Goal: Information Seeking & Learning: Learn about a topic

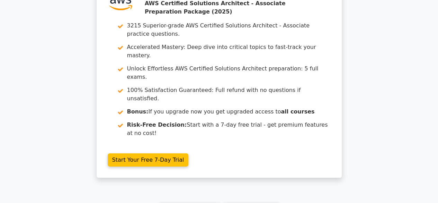
scroll to position [1160, 0]
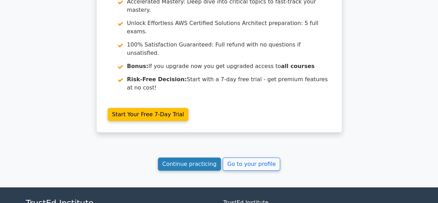
click at [176, 157] on link "Continue practicing" at bounding box center [189, 163] width 63 height 13
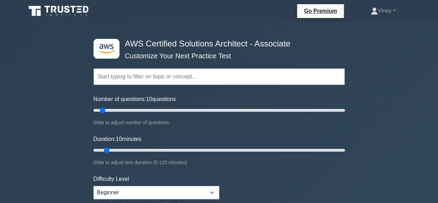
scroll to position [139, 0]
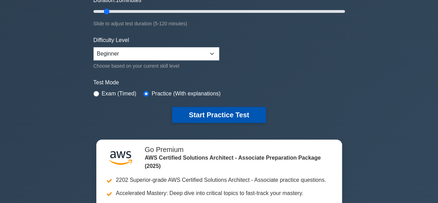
click at [194, 111] on button "Start Practice Test" at bounding box center [219, 115] width 94 height 16
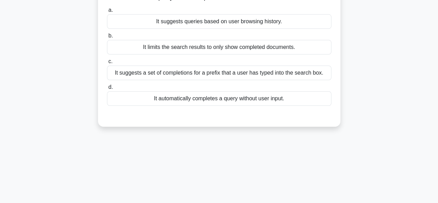
scroll to position [104, 0]
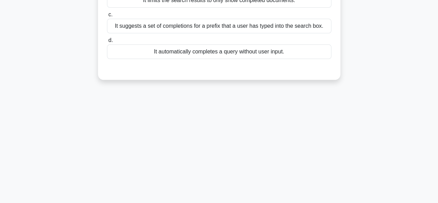
click at [229, 29] on div "It suggests a set of completions for a prefix that a user has typed into the se…" at bounding box center [219, 26] width 225 height 15
click at [107, 17] on input "c. It suggests a set of completions for a prefix that a user has typed into the…" at bounding box center [107, 14] width 0 height 5
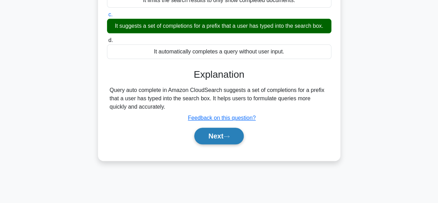
click at [215, 134] on button "Next" at bounding box center [219, 136] width 50 height 17
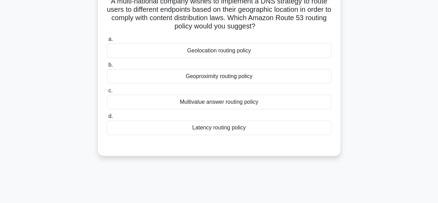
scroll to position [35, 0]
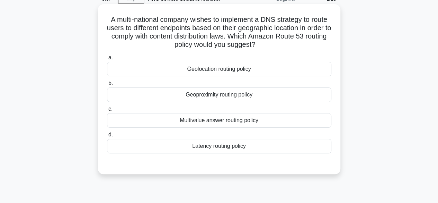
click at [223, 70] on div "Geolocation routing policy" at bounding box center [219, 69] width 225 height 15
click at [107, 60] on input "a. Geolocation routing policy" at bounding box center [107, 57] width 0 height 5
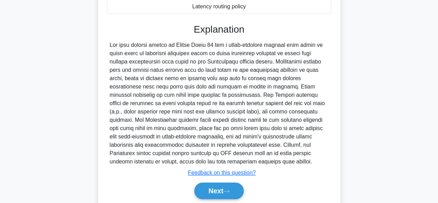
scroll to position [199, 0]
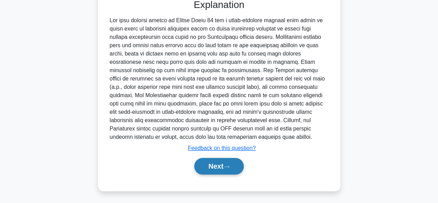
click at [217, 160] on button "Next" at bounding box center [219, 166] width 50 height 17
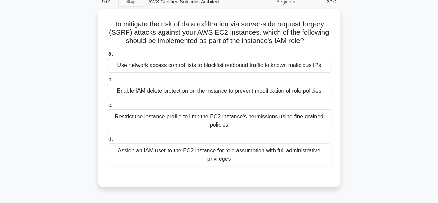
scroll to position [0, 0]
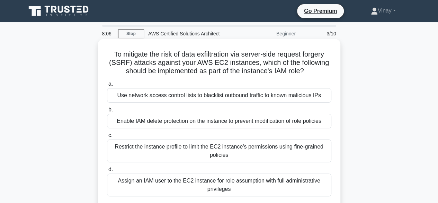
click at [171, 144] on div "Restrict the instance profile to limit the EC2 instance's permissions using fin…" at bounding box center [219, 150] width 225 height 23
click at [107, 138] on input "c. Restrict the instance profile to limit the EC2 instance's permissions using …" at bounding box center [107, 135] width 0 height 5
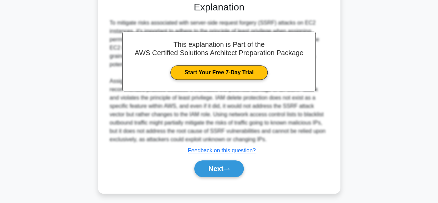
scroll to position [207, 0]
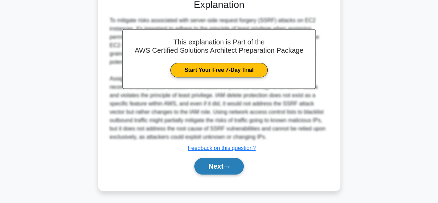
click at [217, 165] on button "Next" at bounding box center [219, 166] width 50 height 17
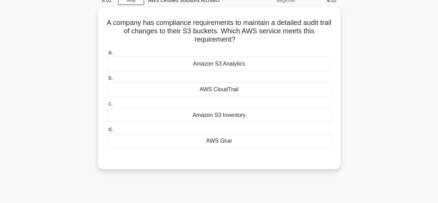
scroll to position [33, 0]
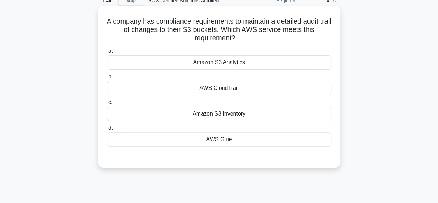
click at [199, 95] on div "AWS CloudTrail" at bounding box center [219, 88] width 225 height 15
click at [107, 79] on input "b. AWS CloudTrail" at bounding box center [107, 77] width 0 height 5
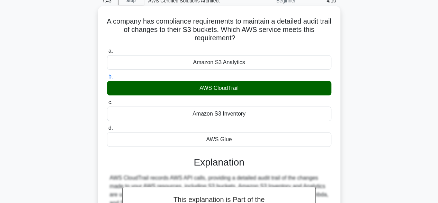
scroll to position [137, 0]
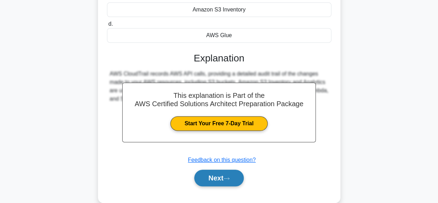
click at [226, 180] on button "Next" at bounding box center [219, 177] width 50 height 17
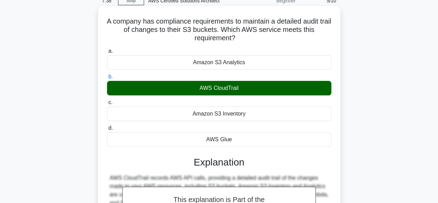
scroll to position [172, 0]
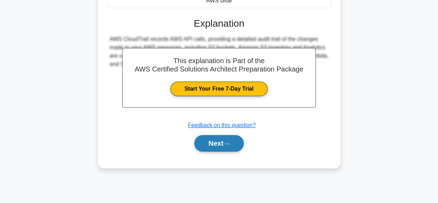
click at [209, 143] on button "Next" at bounding box center [219, 143] width 50 height 17
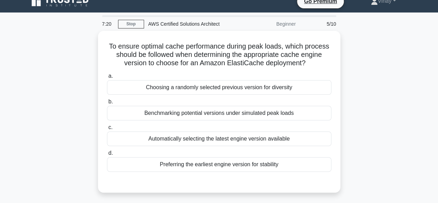
scroll to position [0, 0]
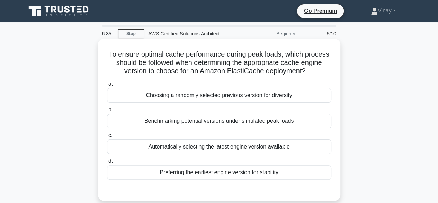
click at [173, 123] on div "Benchmarking potential versions under simulated peak loads" at bounding box center [219, 121] width 225 height 15
click at [107, 112] on input "b. Benchmarking potential versions under simulated peak loads" at bounding box center [107, 109] width 0 height 5
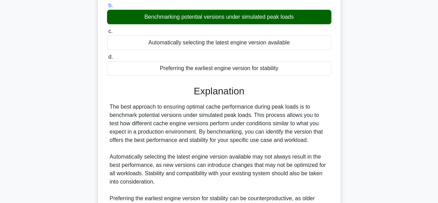
scroll to position [232, 0]
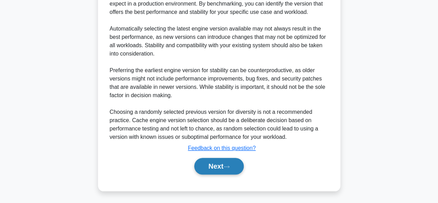
click at [206, 165] on button "Next" at bounding box center [219, 166] width 50 height 17
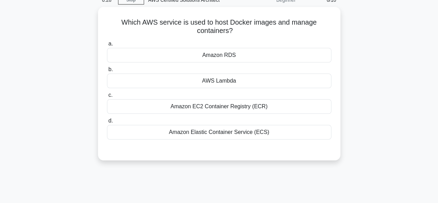
scroll to position [0, 0]
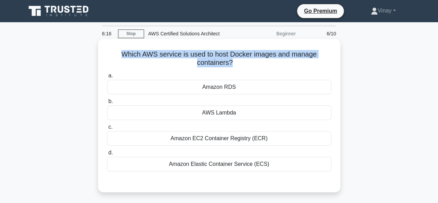
drag, startPoint x: 121, startPoint y: 53, endPoint x: 233, endPoint y: 64, distance: 111.8
click at [233, 64] on h5 "Which AWS service is used to host Docker images and manage containers? .spinner…" at bounding box center [219, 58] width 226 height 17
copy h5 "Which AWS service is used to host Docker images and manage containers?"
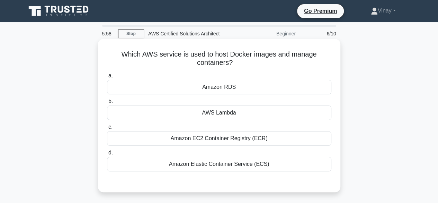
click at [244, 140] on div "Amazon EC2 Container Registry (ECR)" at bounding box center [219, 138] width 225 height 15
click at [107, 129] on input "c. Amazon EC2 Container Registry (ECR)" at bounding box center [107, 127] width 0 height 5
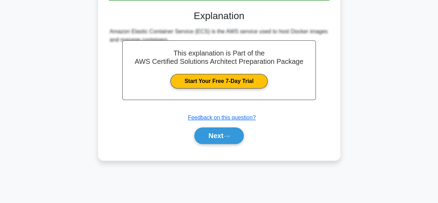
scroll to position [102, 0]
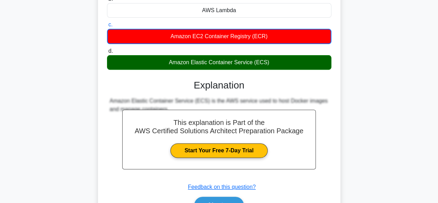
click at [238, 38] on div "Amazon EC2 Container Registry (ECR)" at bounding box center [219, 36] width 225 height 15
click at [107, 27] on input "c. Amazon EC2 Container Registry (ECR)" at bounding box center [107, 25] width 0 height 5
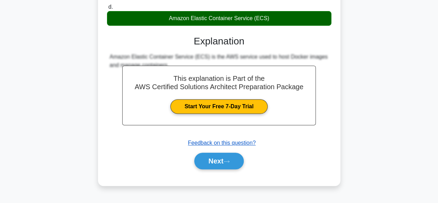
scroll to position [172, 0]
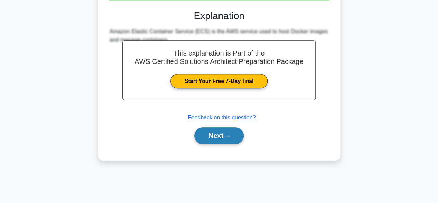
click at [221, 130] on button "Next" at bounding box center [219, 135] width 50 height 17
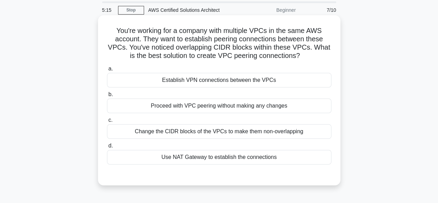
scroll to position [35, 0]
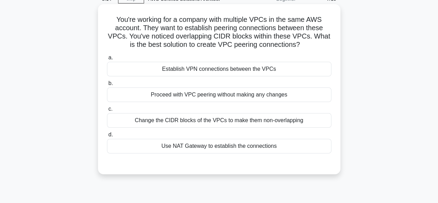
click at [220, 120] on div "Change the CIDR blocks of the VPCs to make them non-overlapping" at bounding box center [219, 120] width 225 height 15
click at [107, 111] on input "c. Change the CIDR blocks of the VPCs to make them non-overlapping" at bounding box center [107, 109] width 0 height 5
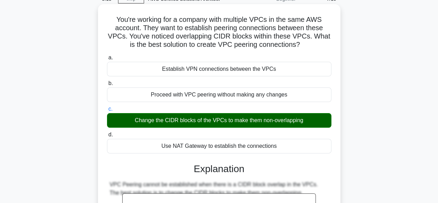
scroll to position [172, 0]
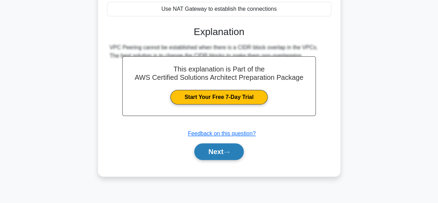
click at [218, 149] on button "Next" at bounding box center [219, 151] width 50 height 17
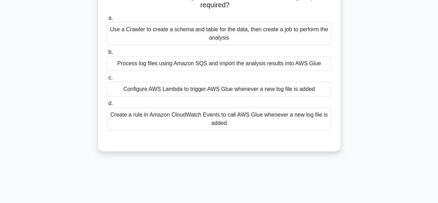
scroll to position [0, 0]
